Goal: Task Accomplishment & Management: Use online tool/utility

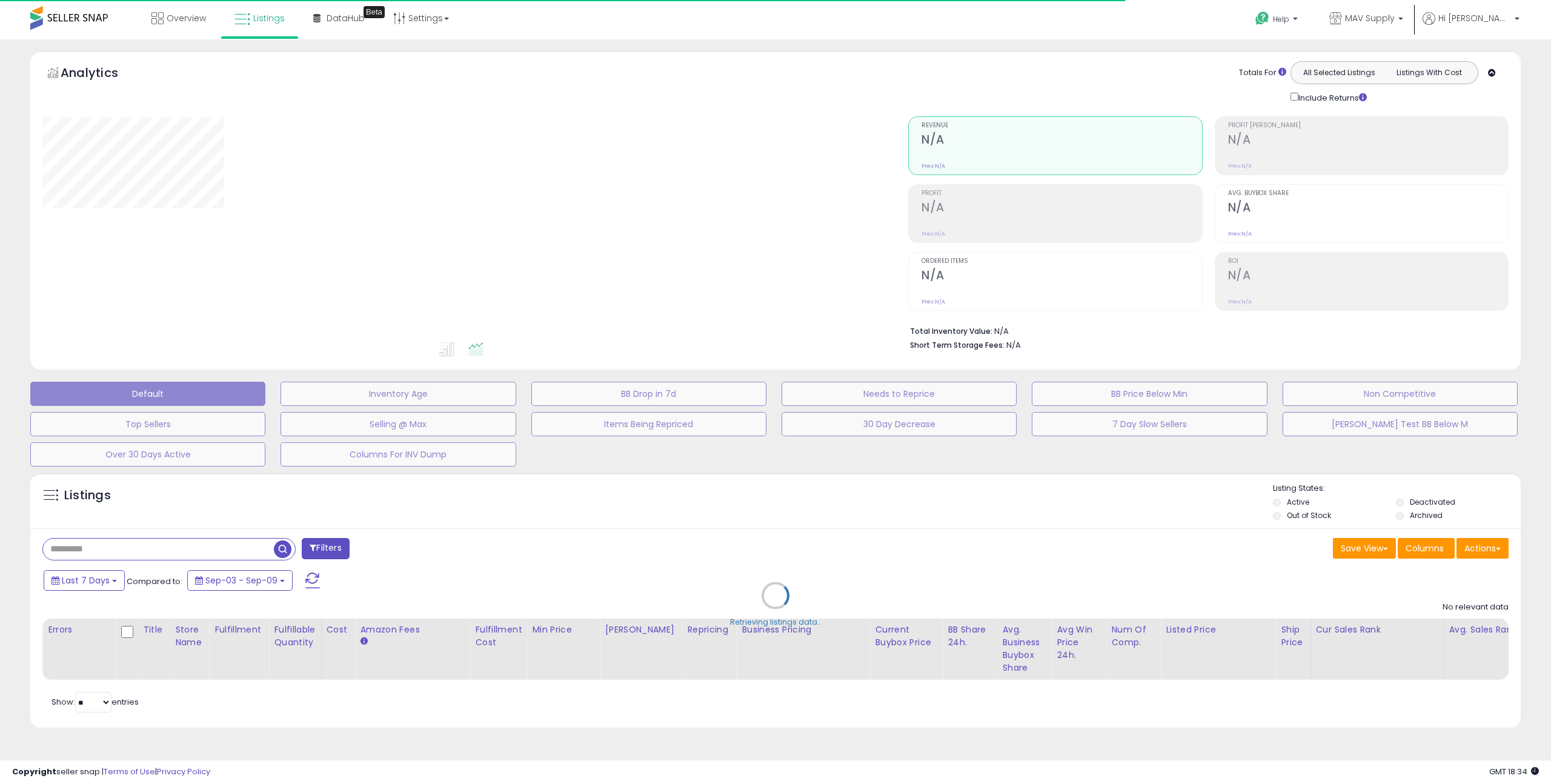
type input "*********"
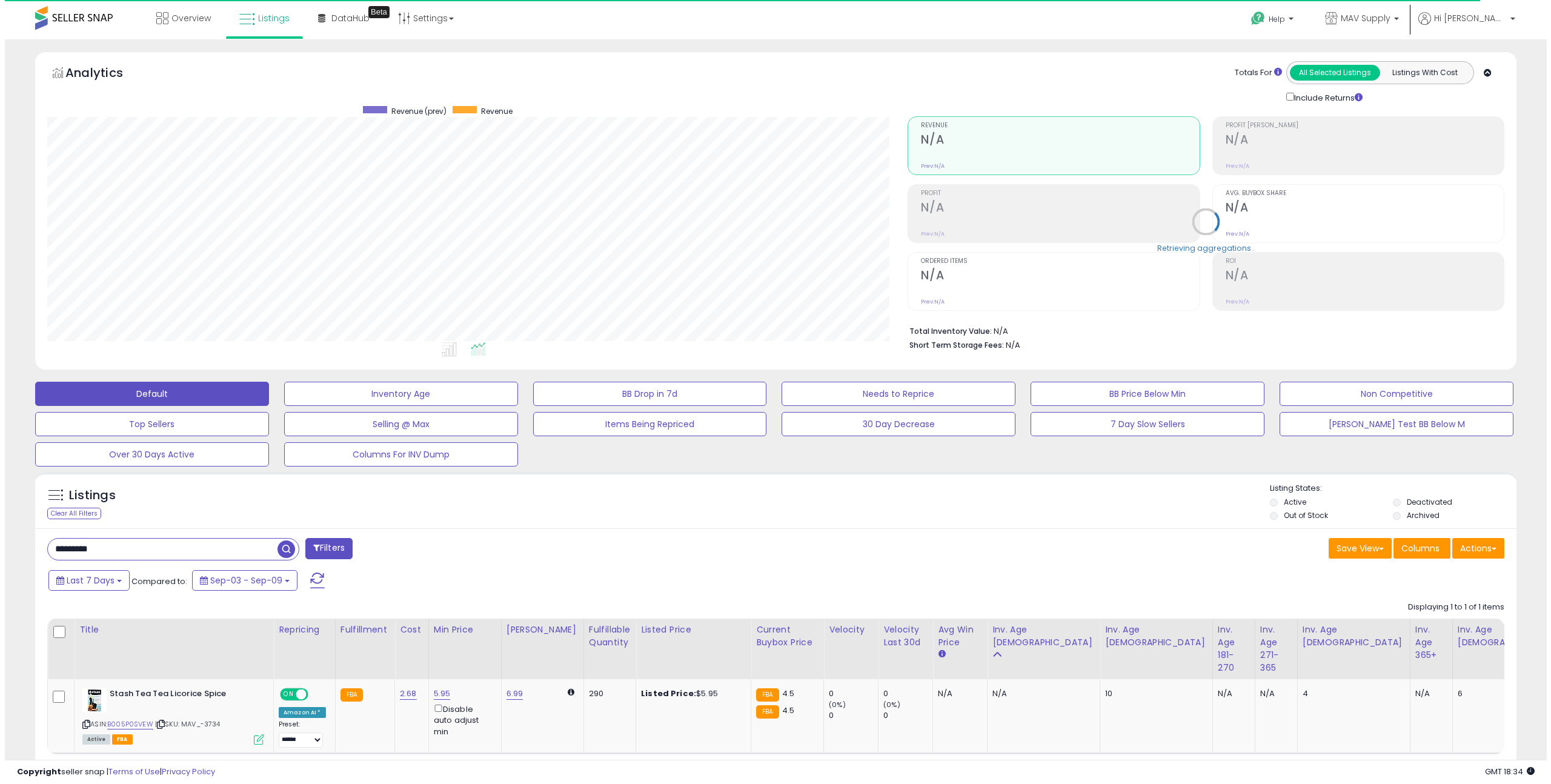
scroll to position [249, 861]
click at [1064, 515] on div "Listings Clear All Filters Listing States:" at bounding box center [771, 504] width 1481 height 41
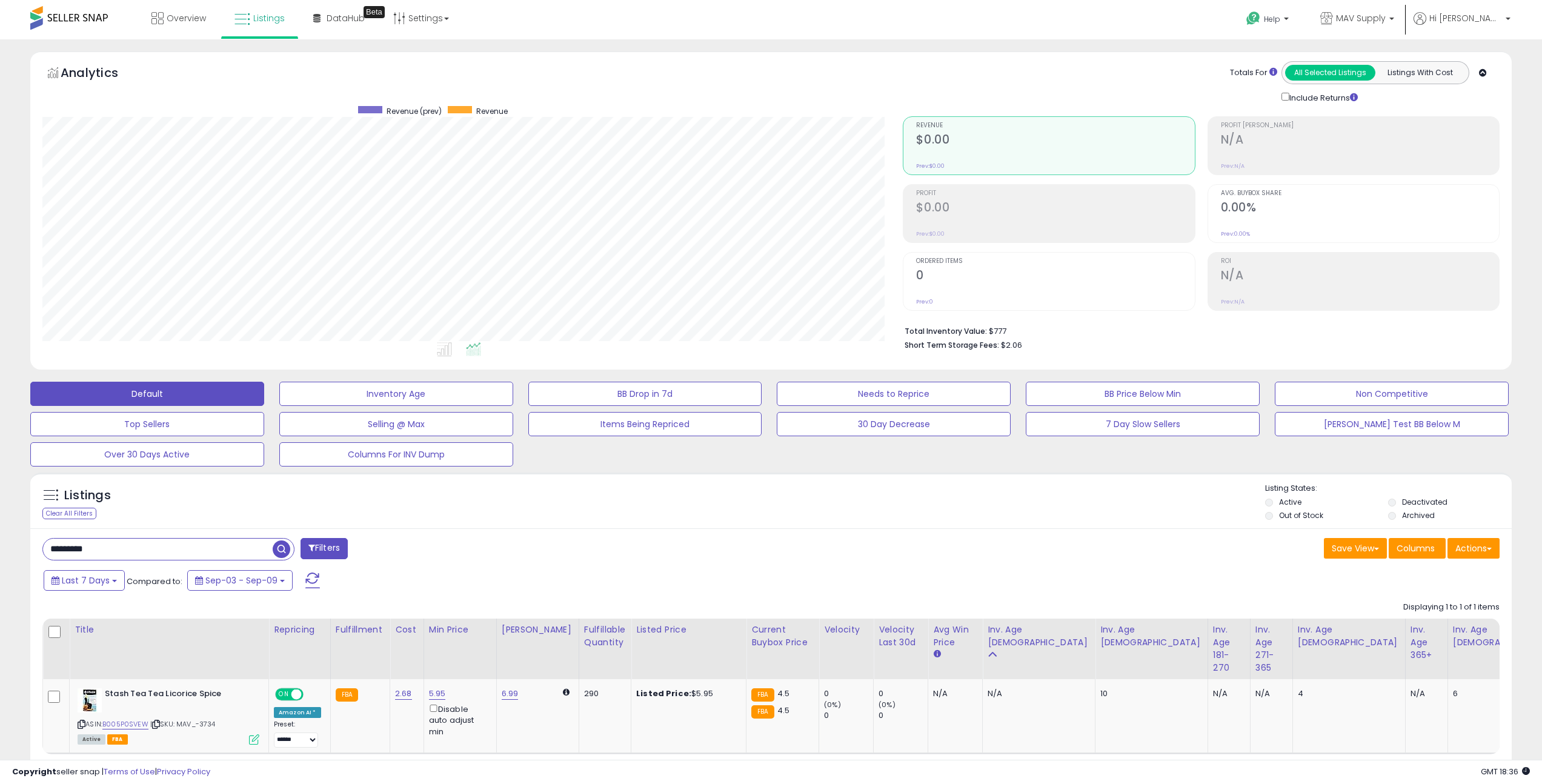
click at [1108, 502] on div "Listings Clear All Filters Listing States:" at bounding box center [771, 504] width 1481 height 41
click at [1470, 538] on button "Actions" at bounding box center [1474, 548] width 52 height 20
click at [1423, 574] on link "Import" at bounding box center [1424, 574] width 133 height 19
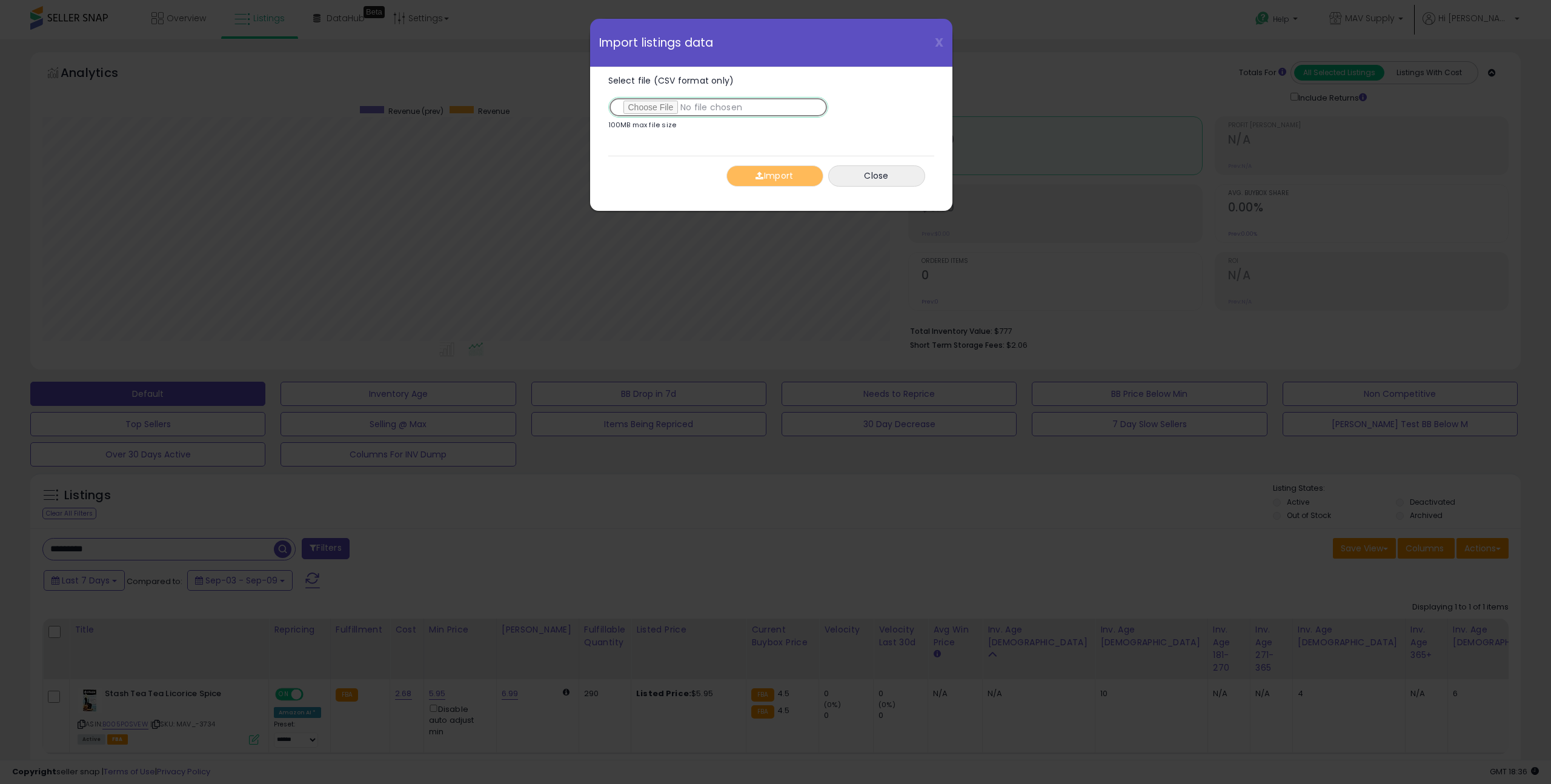
click at [645, 104] on input "Select file (CSV format only)" at bounding box center [718, 107] width 220 height 20
click at [765, 186] on button "Import" at bounding box center [775, 176] width 97 height 21
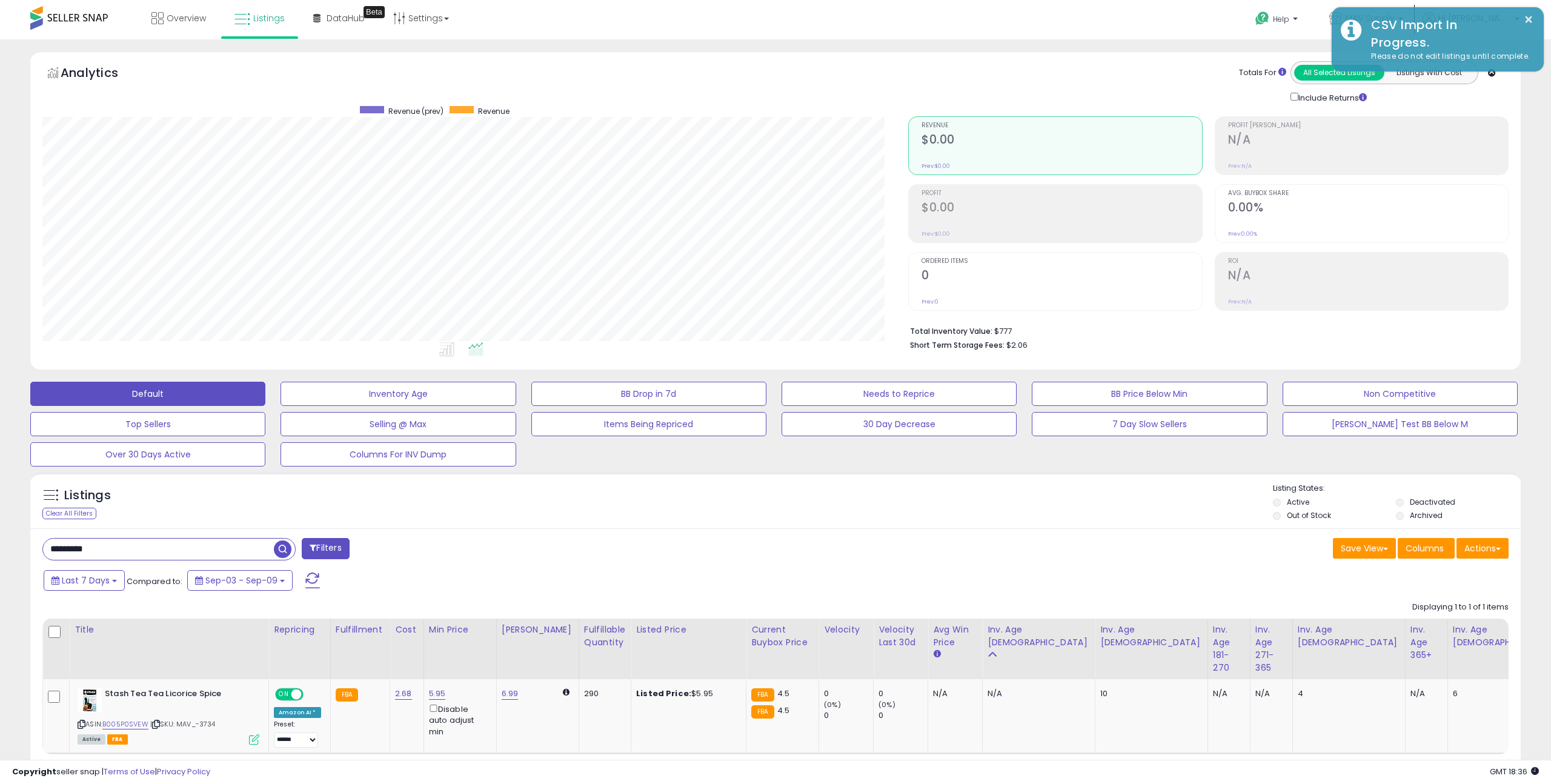
scroll to position [605626, 605031]
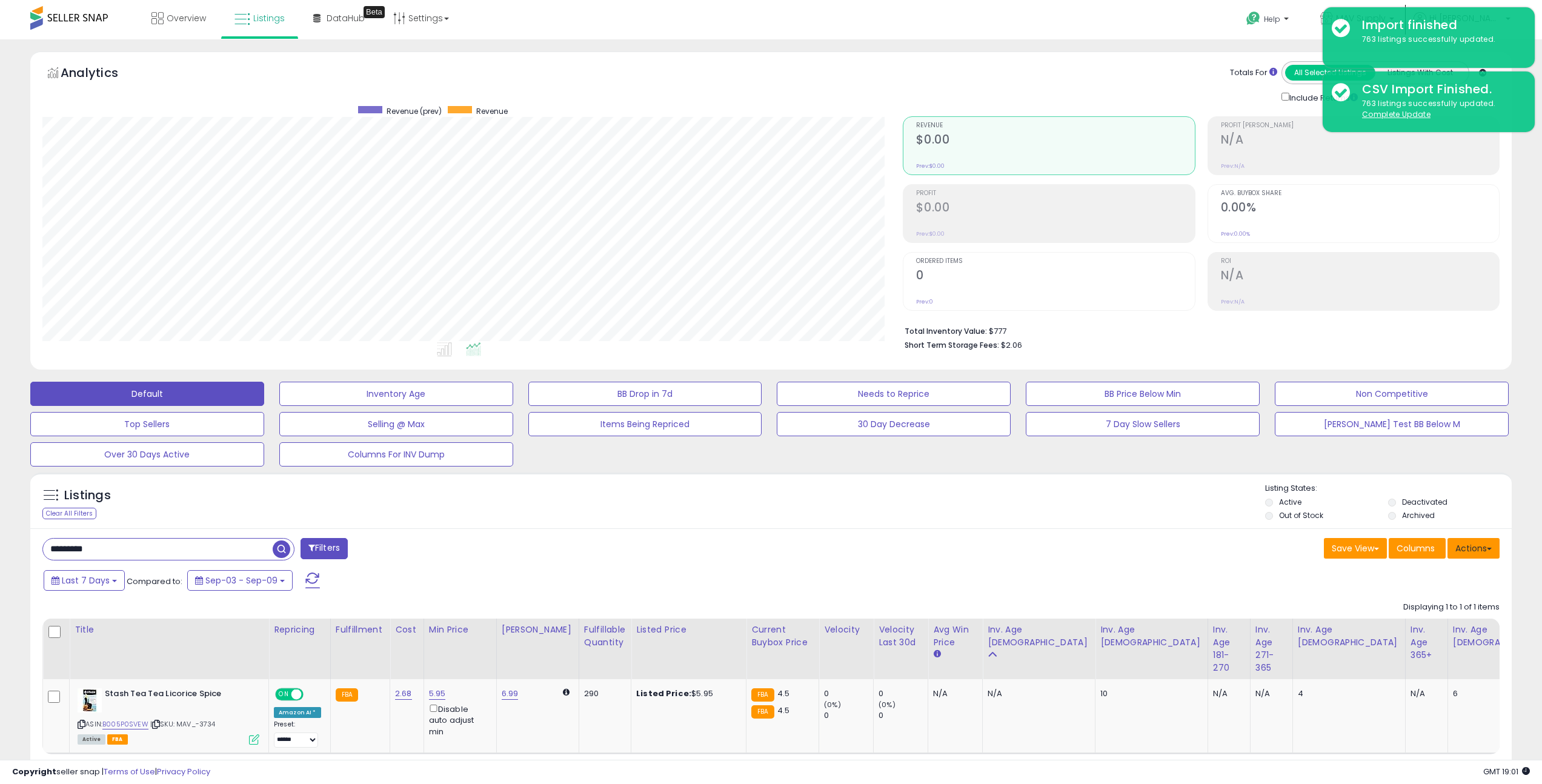
click at [1494, 545] on button "Actions" at bounding box center [1474, 548] width 52 height 20
click at [1462, 570] on link "Import" at bounding box center [1424, 574] width 133 height 19
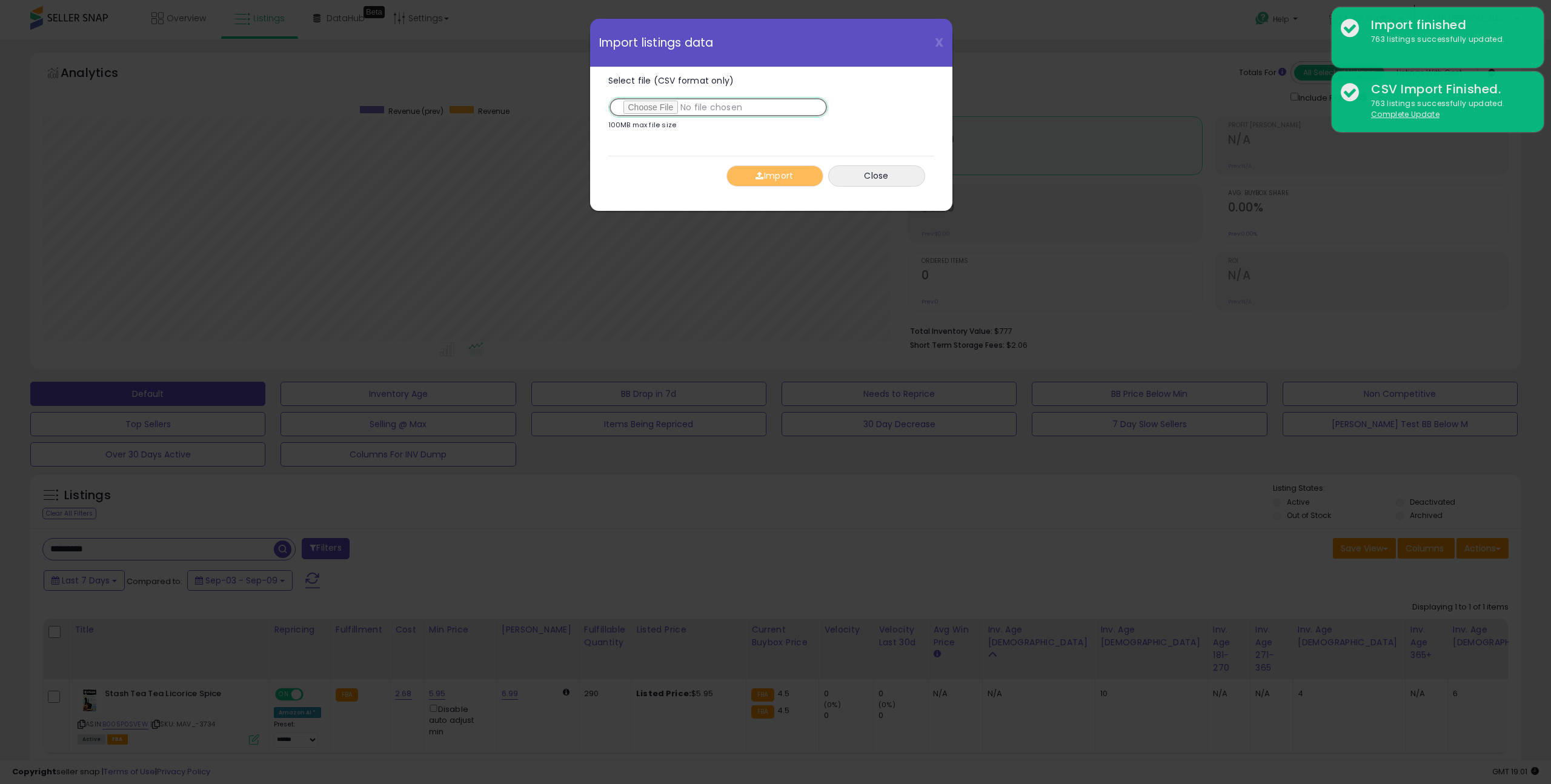
click at [664, 106] on input "Select file (CSV format only)" at bounding box center [718, 107] width 220 height 20
type input "**********"
click at [762, 179] on button "Import" at bounding box center [775, 176] width 97 height 21
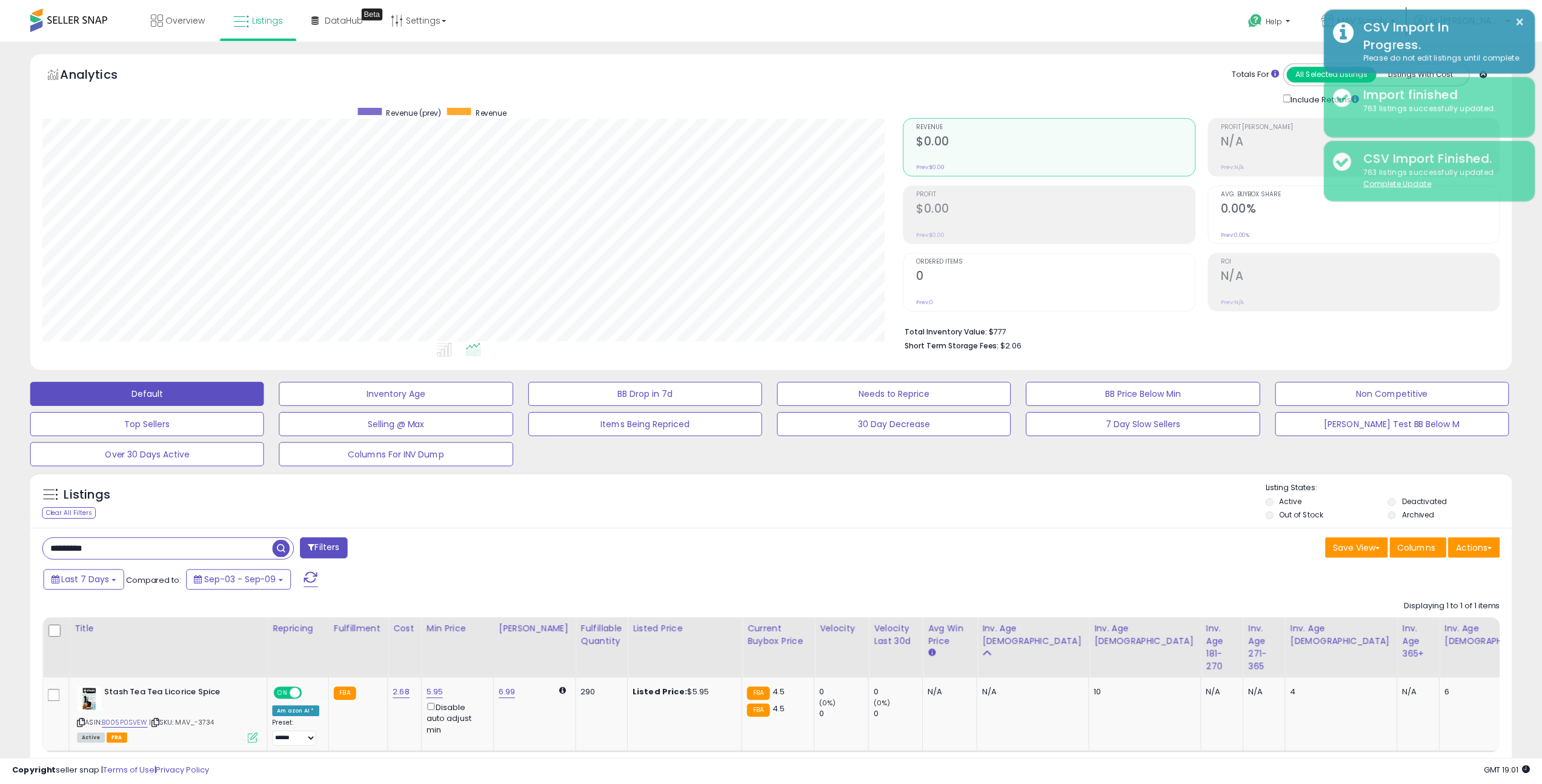
scroll to position [605626, 605178]
